Goal: Task Accomplishment & Management: Complete application form

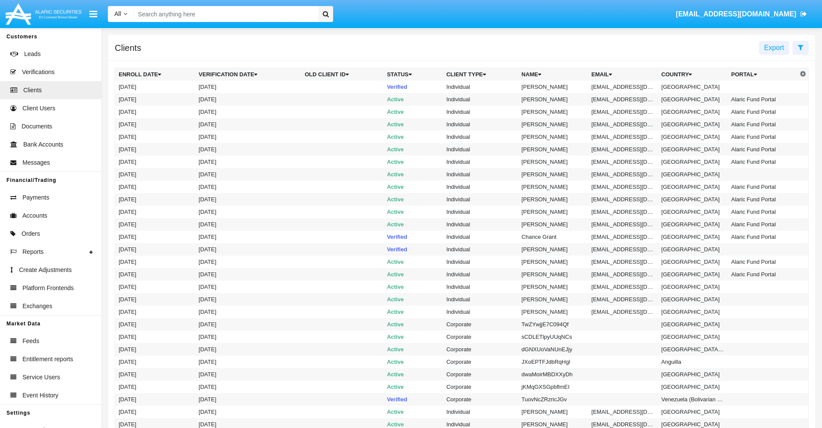
click at [800, 47] on icon at bounding box center [800, 47] width 6 height 7
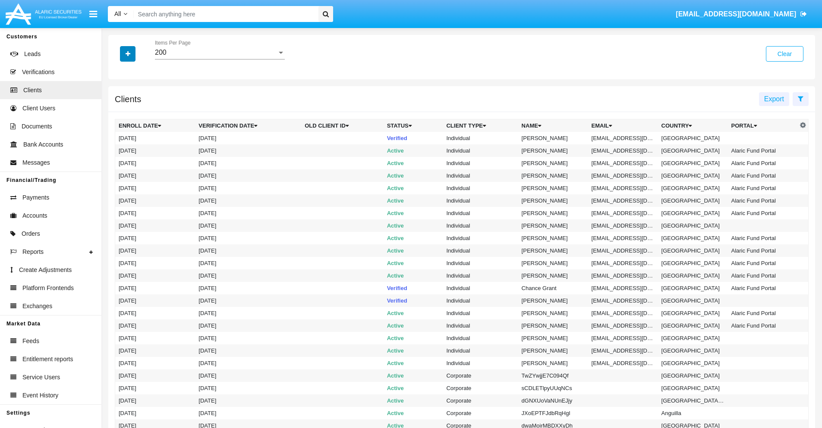
click at [128, 53] on icon "button" at bounding box center [128, 54] width 5 height 6
click at [134, 147] on span "Email" at bounding box center [134, 146] width 17 height 10
click at [119, 150] on input "Email" at bounding box center [118, 150] width 0 height 0
checkbox input "true"
click at [128, 53] on icon "button" at bounding box center [128, 54] width 5 height 6
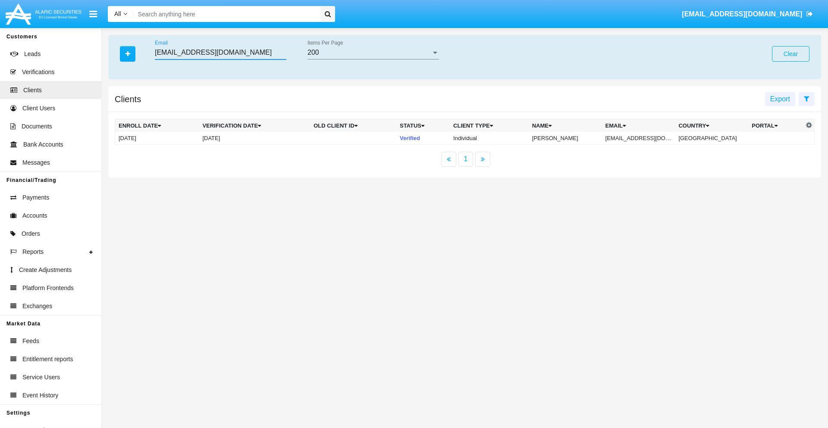
type input "[EMAIL_ADDRESS][DOMAIN_NAME]"
click at [645, 138] on td "[EMAIL_ADDRESS][DOMAIN_NAME]" at bounding box center [638, 138] width 73 height 13
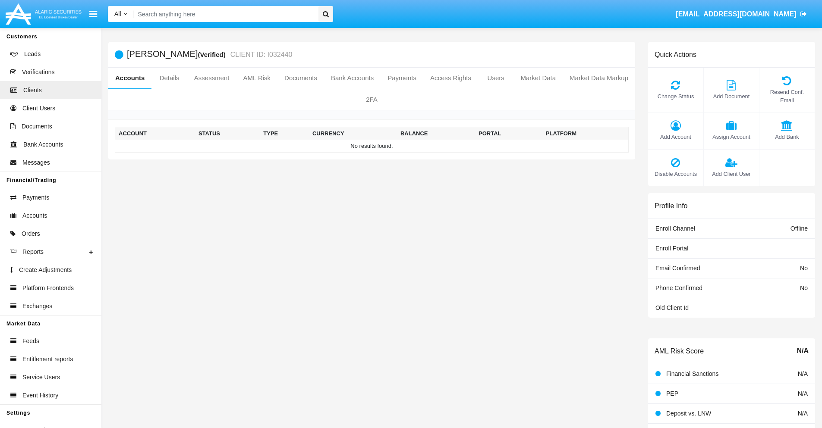
click at [675, 137] on span "Add Account" at bounding box center [675, 137] width 47 height 8
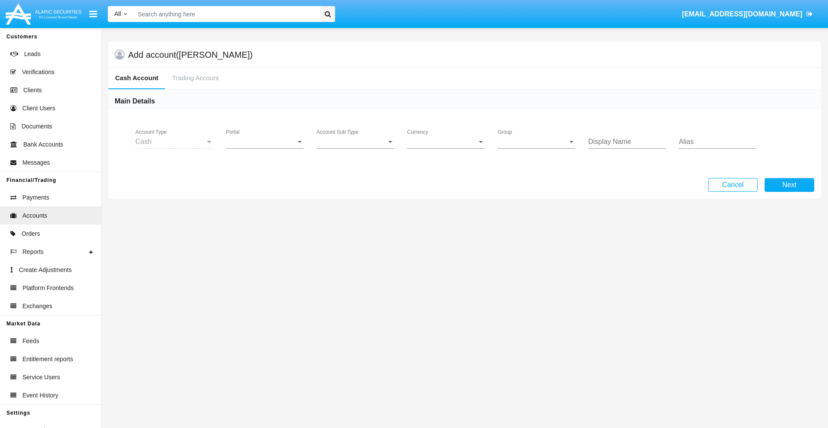
click at [265, 142] on span "Portal" at bounding box center [261, 142] width 70 height 8
click at [266, 210] on span "Alaric Pro" at bounding box center [266, 210] width 80 height 21
click at [355, 142] on span "Account Sub Type" at bounding box center [352, 142] width 70 height 8
click at [355, 148] on span "Trading Cash" at bounding box center [356, 148] width 78 height 21
click at [537, 142] on span "Group" at bounding box center [533, 142] width 70 height 8
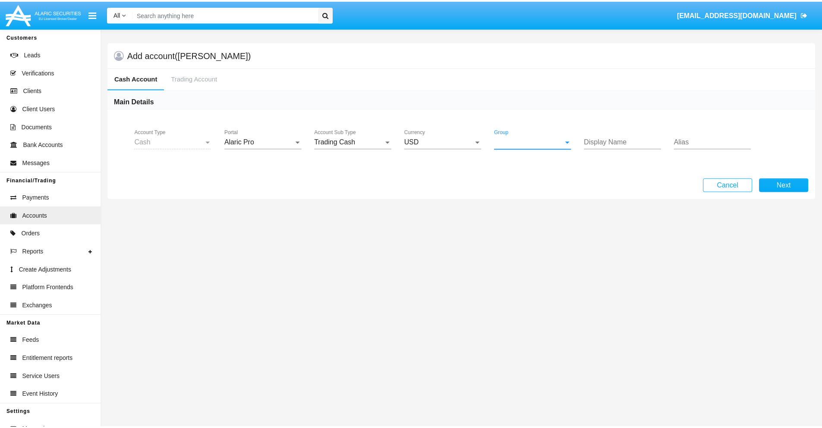
scroll to position [386, 0]
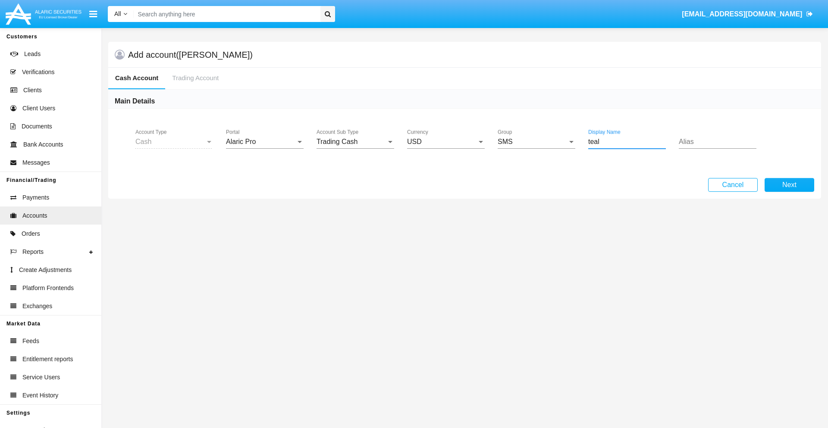
type input "teal"
type input "plum"
click at [789, 185] on button "Next" at bounding box center [790, 185] width 50 height 14
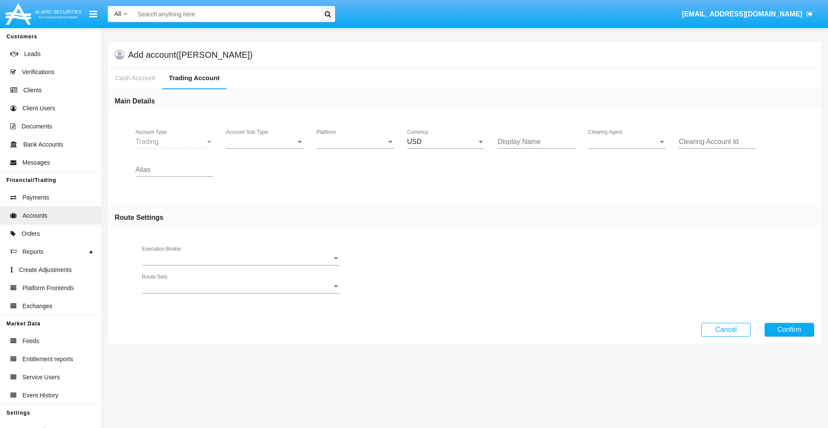
click at [265, 142] on span "Account Sub Type" at bounding box center [261, 142] width 70 height 8
click at [265, 148] on span "Trading" at bounding box center [258, 148] width 64 height 21
click at [355, 142] on span "Platform" at bounding box center [352, 142] width 70 height 8
click at [355, 148] on span "Hammer Lite" at bounding box center [356, 148] width 78 height 21
click at [627, 142] on span "Clearing Agent" at bounding box center [623, 142] width 70 height 8
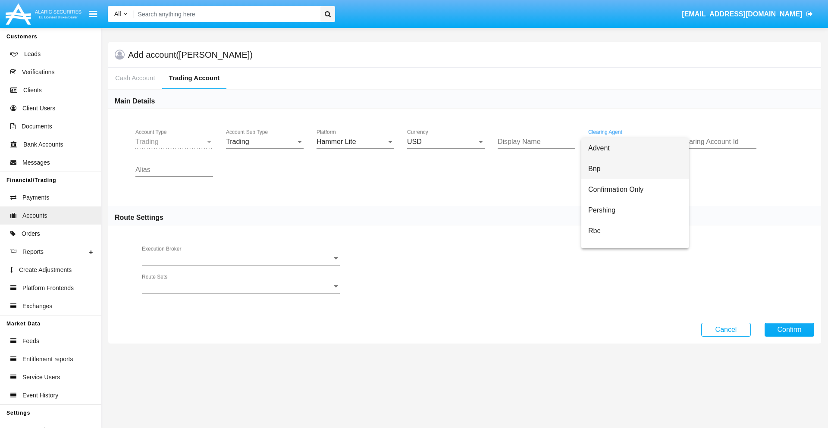
click at [635, 169] on span "Bnp" at bounding box center [635, 169] width 94 height 21
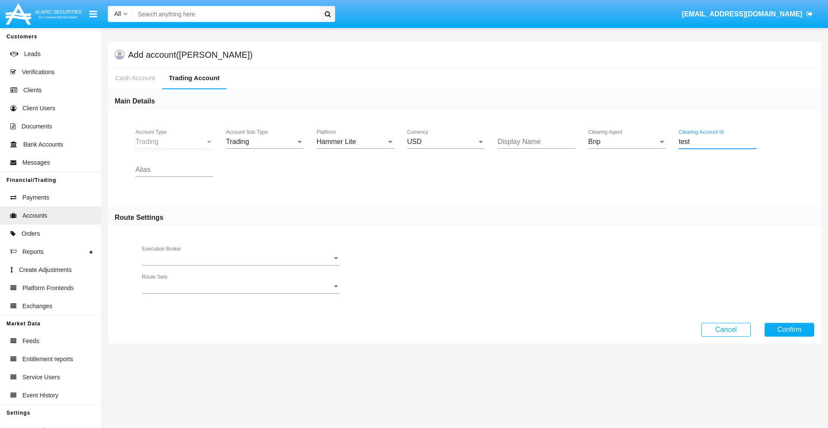
type input "test"
type input "fuchsia"
type input "indigo"
click at [789, 329] on button "Confirm" at bounding box center [790, 330] width 50 height 14
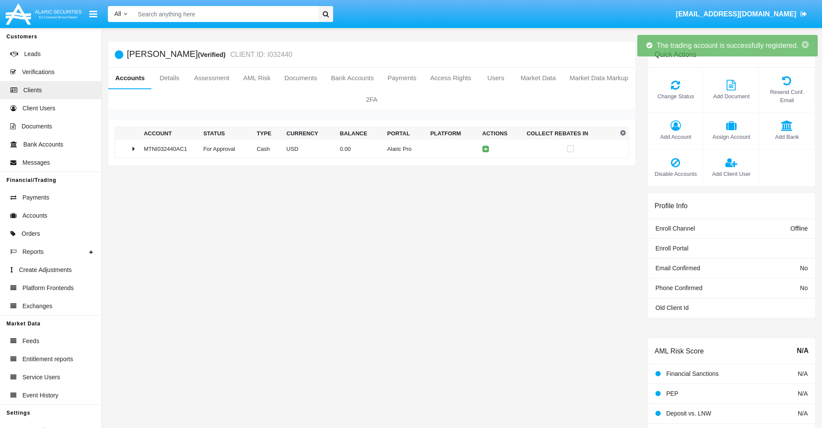
click at [368, 149] on td "0.00" at bounding box center [359, 149] width 47 height 19
click at [485, 149] on icon at bounding box center [487, 149] width 4 height 4
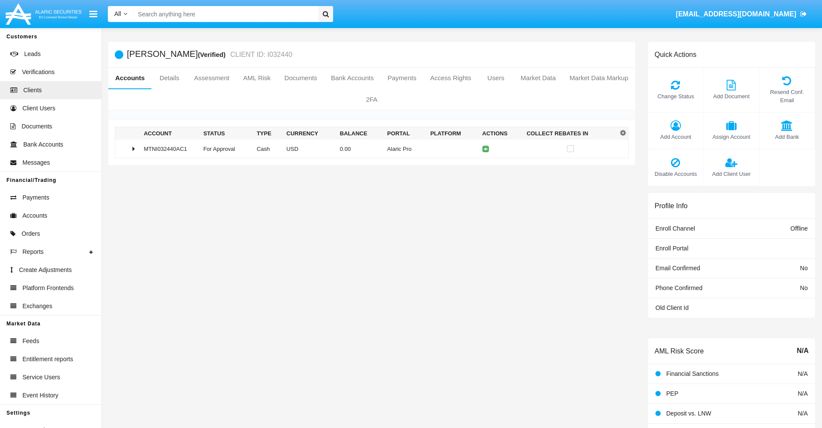
click at [368, 149] on td "0.00" at bounding box center [359, 149] width 47 height 19
click at [485, 167] on icon at bounding box center [487, 167] width 4 height 4
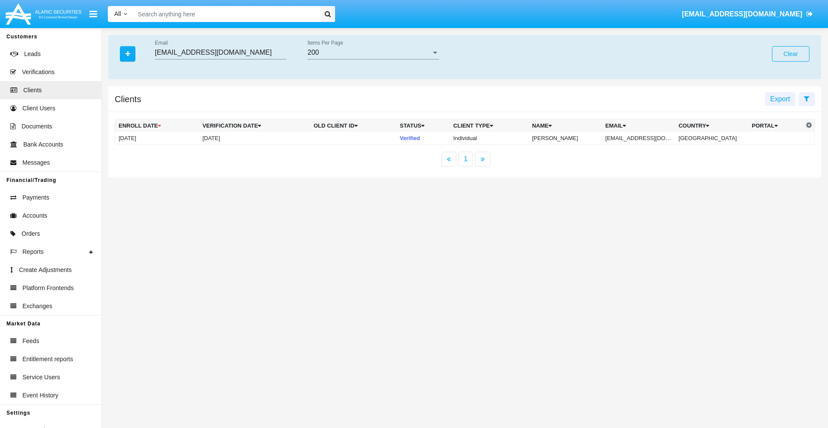
click at [791, 54] on button "Clear" at bounding box center [791, 54] width 38 height 16
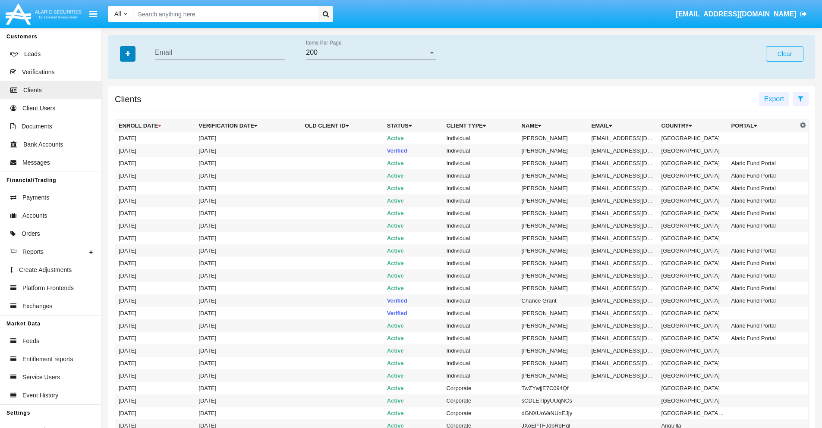
click at [128, 53] on icon "button" at bounding box center [128, 54] width 5 height 6
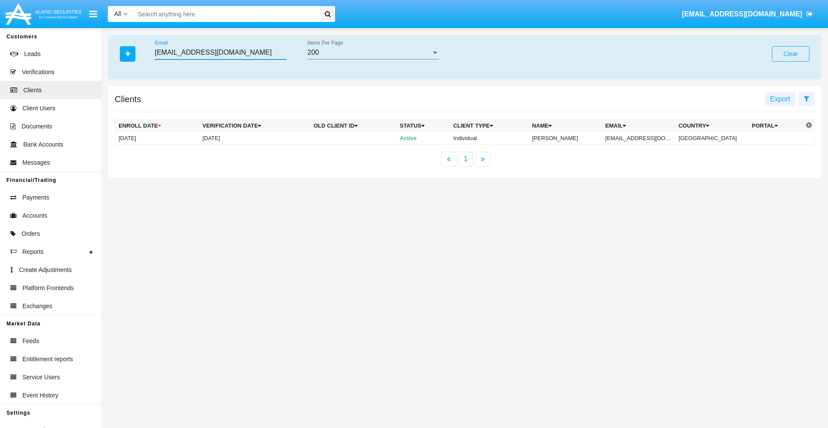
type input "[EMAIL_ADDRESS][DOMAIN_NAME]"
click at [643, 138] on td "[EMAIL_ADDRESS][DOMAIN_NAME]" at bounding box center [638, 138] width 73 height 13
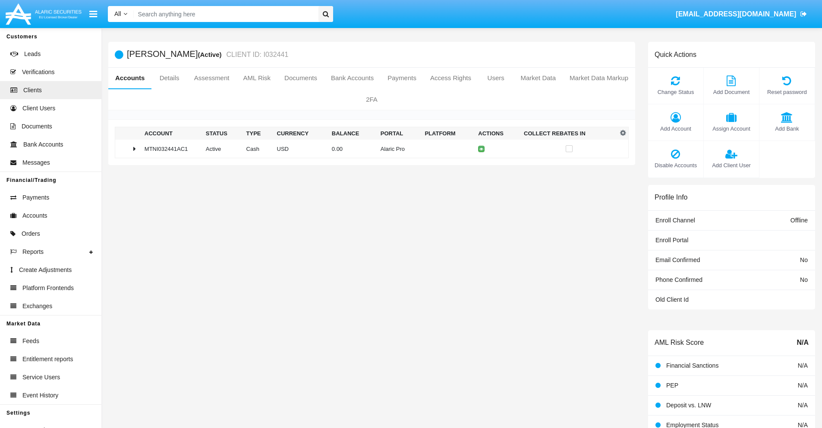
click at [675, 129] on span "Add Account" at bounding box center [675, 129] width 47 height 8
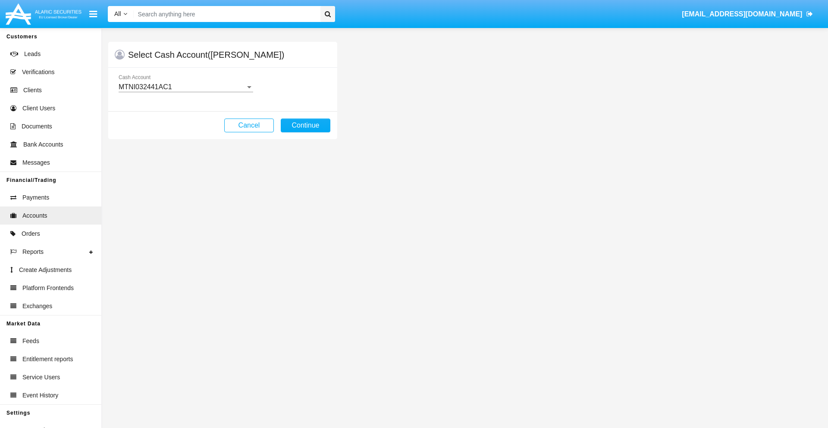
click at [185, 87] on div "MTNI032441AC1" at bounding box center [182, 87] width 127 height 8
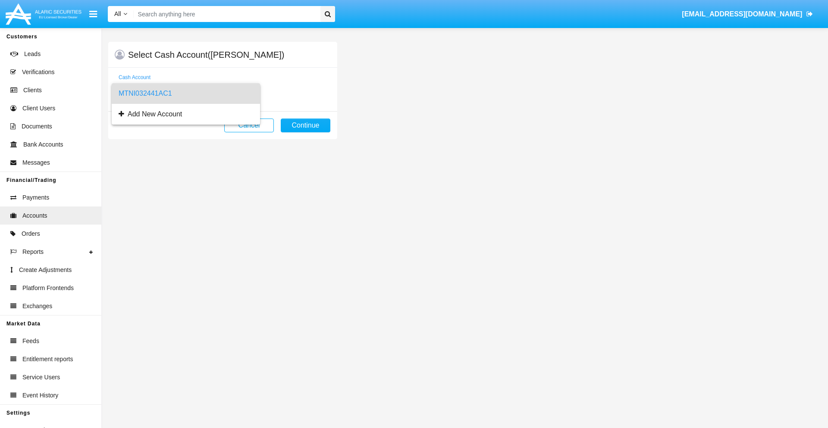
click at [185, 94] on span "MTNI032441AC1" at bounding box center [186, 93] width 135 height 21
click at [305, 126] on button "Continue" at bounding box center [306, 126] width 50 height 14
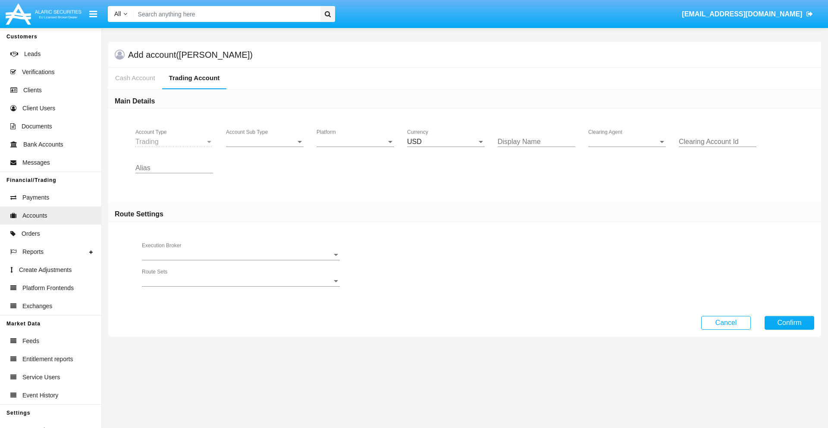
click at [265, 142] on span "Account Sub Type" at bounding box center [261, 142] width 70 height 8
click at [265, 148] on span "Trading" at bounding box center [265, 148] width 78 height 21
click at [355, 142] on span "Platform" at bounding box center [352, 142] width 70 height 8
click at [355, 148] on span "Hammer Lite" at bounding box center [356, 148] width 78 height 21
click at [627, 142] on span "Clearing Agent" at bounding box center [623, 142] width 70 height 8
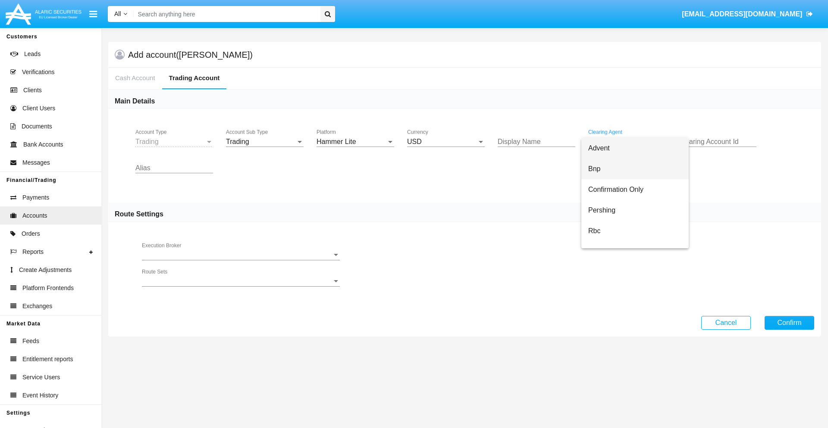
click at [635, 169] on span "Bnp" at bounding box center [635, 169] width 94 height 21
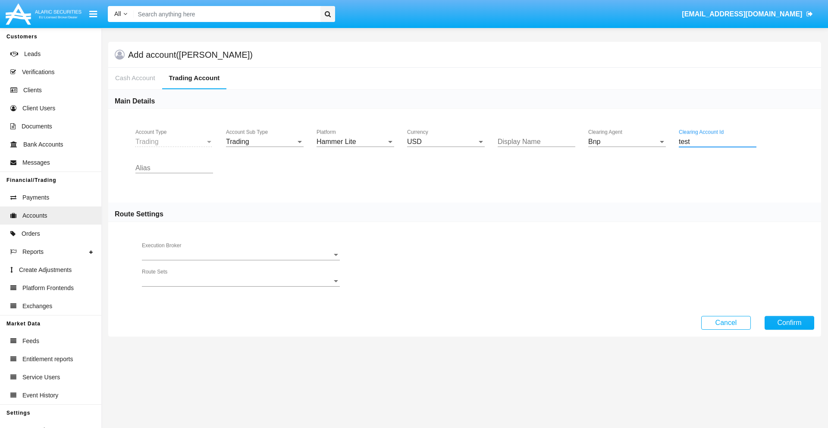
type input "test"
type input "green"
type input "yellow"
click at [789, 323] on button "Confirm" at bounding box center [790, 323] width 50 height 14
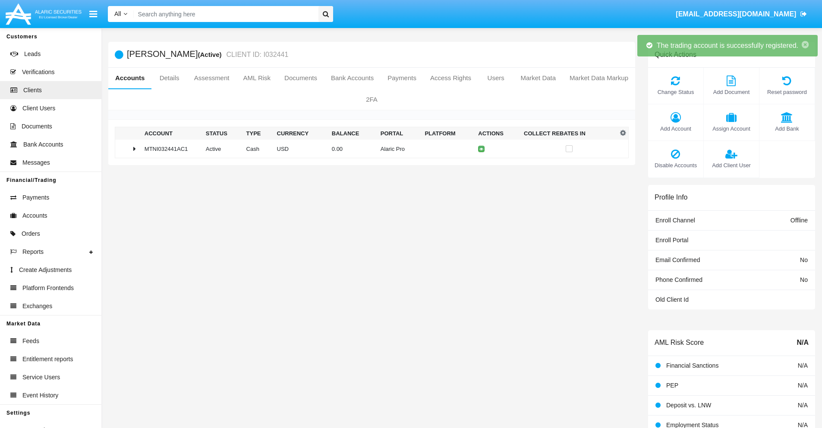
click at [368, 149] on td "0.00" at bounding box center [352, 149] width 49 height 19
